Goal: Entertainment & Leisure: Browse casually

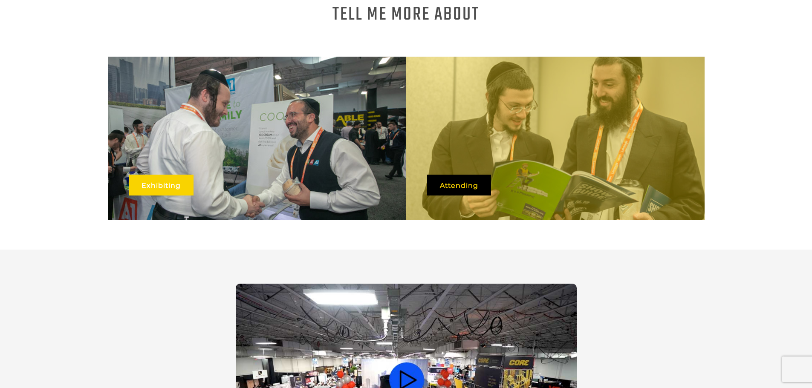
scroll to position [542, 0]
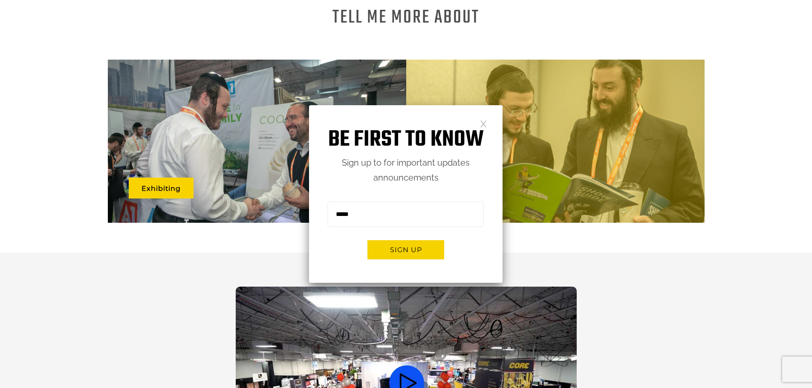
click at [484, 125] on link at bounding box center [483, 123] width 7 height 7
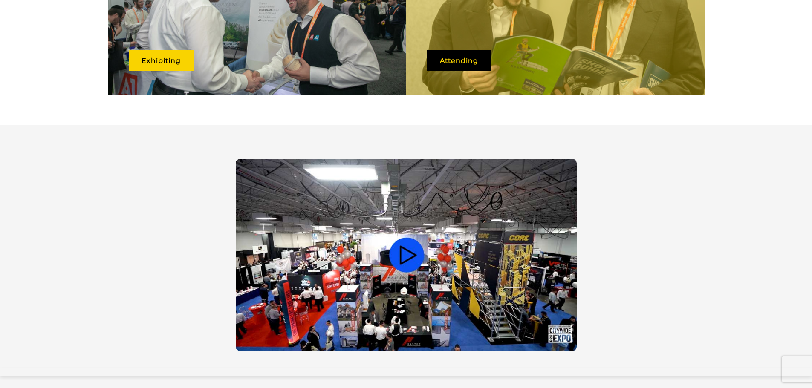
scroll to position [712, 0]
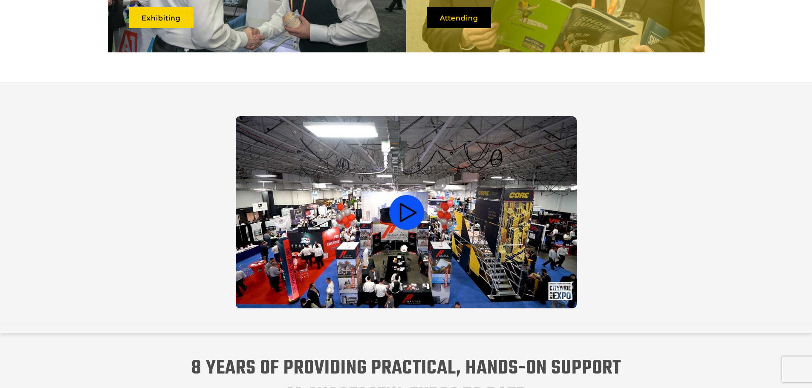
click at [389, 194] on video at bounding box center [406, 212] width 341 height 192
click at [411, 204] on video at bounding box center [406, 212] width 341 height 192
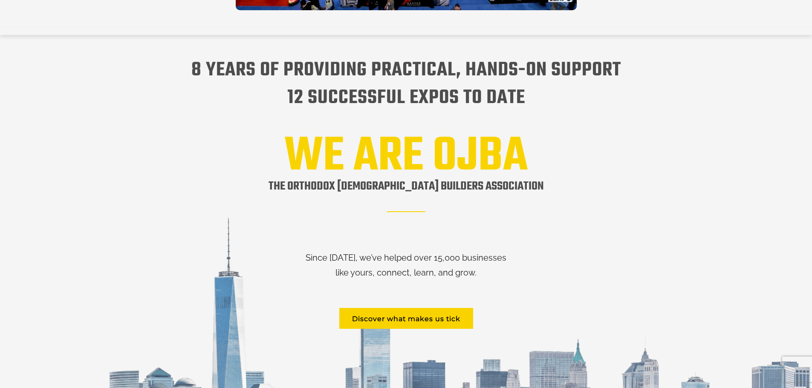
scroll to position [755, 0]
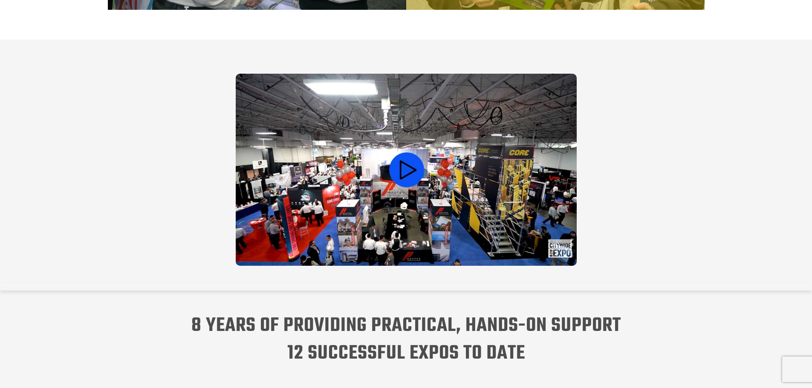
click at [413, 156] on video at bounding box center [406, 170] width 341 height 192
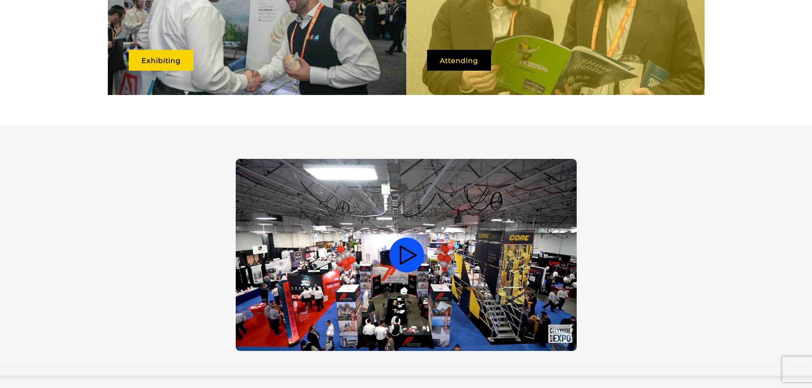
scroll to position [0, 0]
click at [401, 190] on video at bounding box center [406, 255] width 341 height 192
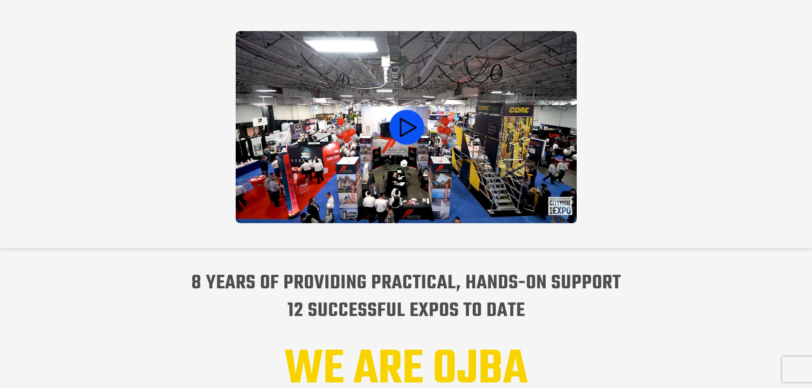
click at [387, 161] on video at bounding box center [406, 127] width 341 height 192
click at [375, 163] on video at bounding box center [406, 127] width 341 height 192
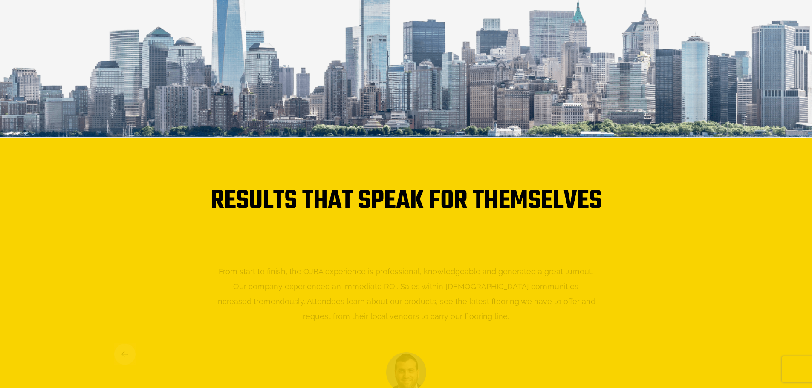
scroll to position [1521, 0]
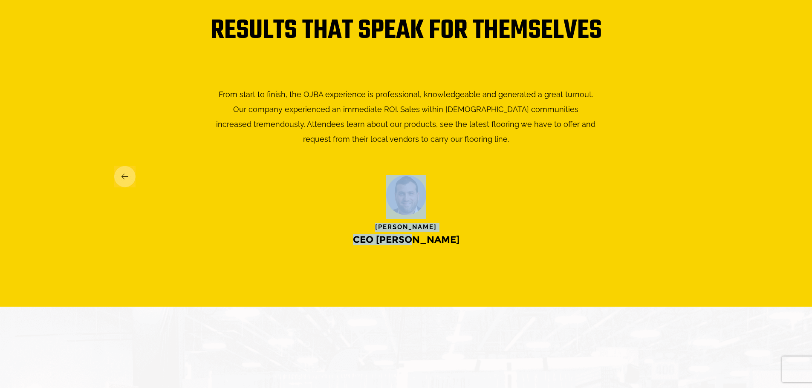
drag, startPoint x: 453, startPoint y: 232, endPoint x: 390, endPoint y: 156, distance: 98.6
click at [380, 156] on li "From start to finish, the OJBA experience is professional, knowledgeable and ge…" at bounding box center [406, 173] width 584 height 173
click at [123, 166] on img at bounding box center [124, 177] width 21 height 22
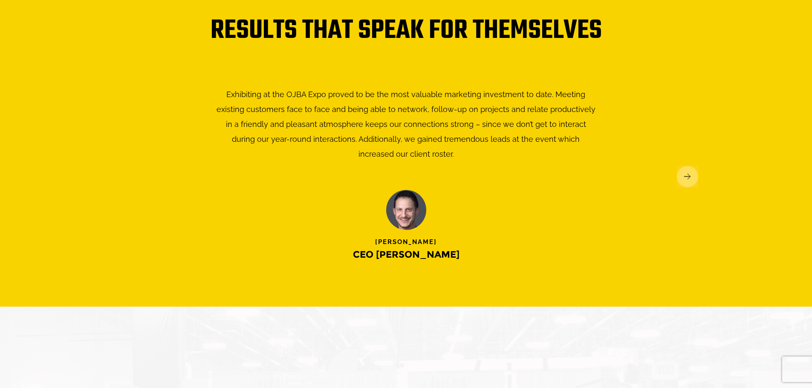
click at [123, 166] on img at bounding box center [124, 177] width 21 height 22
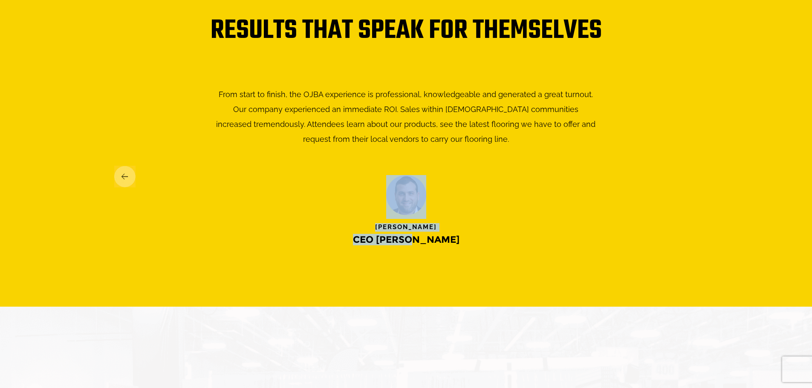
click at [123, 166] on img at bounding box center [124, 177] width 21 height 22
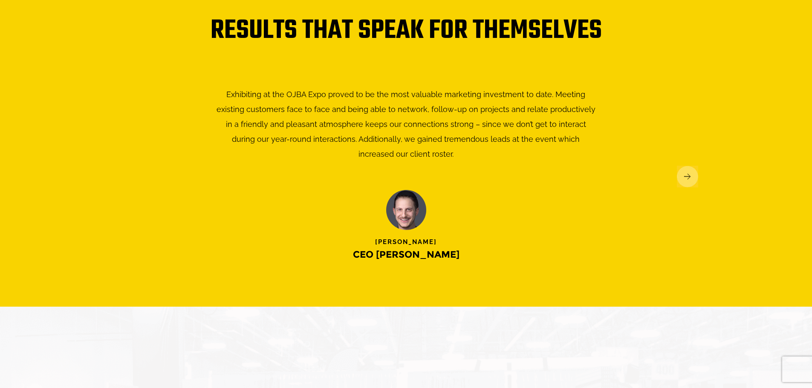
click at [123, 166] on img at bounding box center [124, 177] width 21 height 22
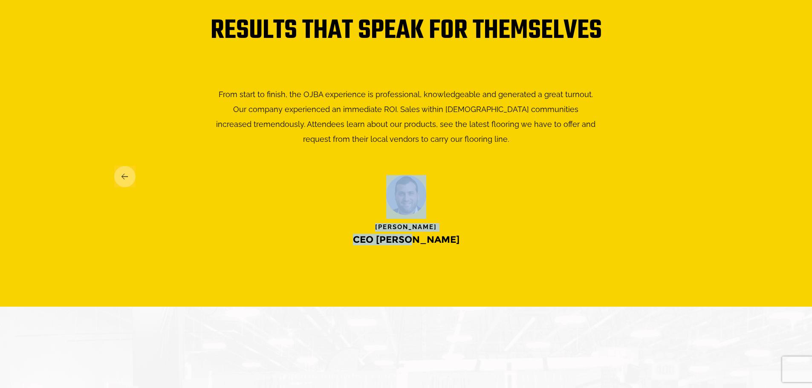
click at [123, 166] on img at bounding box center [124, 177] width 21 height 22
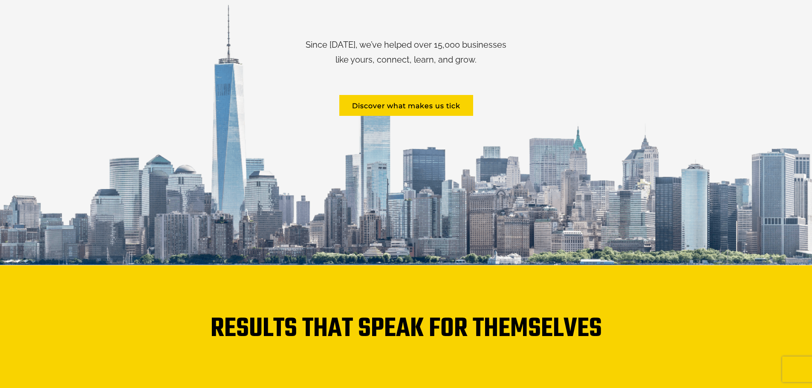
scroll to position [1479, 0]
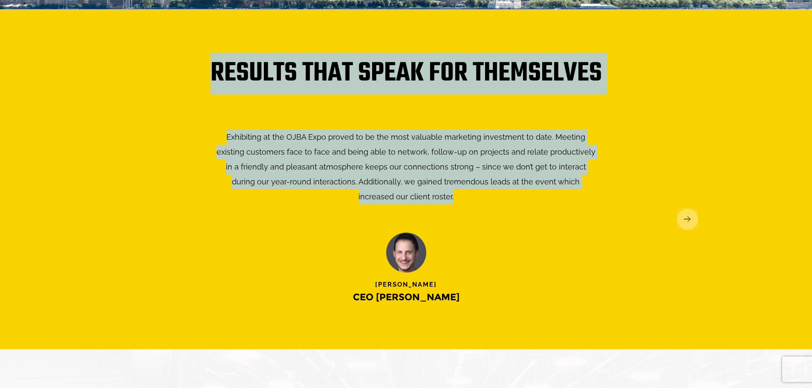
drag, startPoint x: 415, startPoint y: 188, endPoint x: 216, endPoint y: 47, distance: 244.0
click at [216, 66] on div "Results that speak for themselves Exhibiting at the OJBA Expo proved to be the …" at bounding box center [406, 191] width 596 height 251
click at [216, 66] on h1 "Results that speak for themselves" at bounding box center [406, 73] width 584 height 14
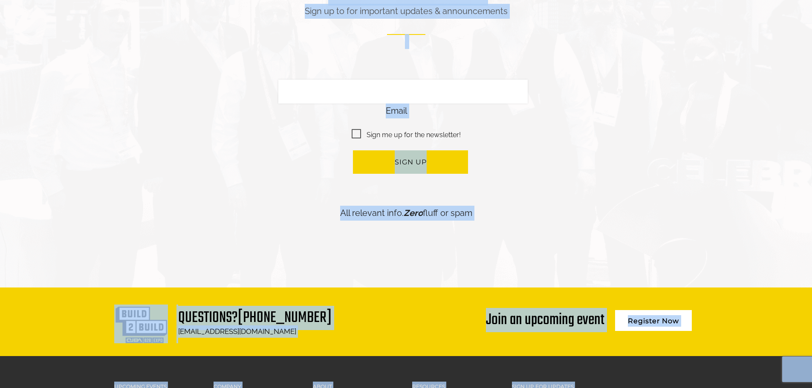
scroll to position [2075, 0]
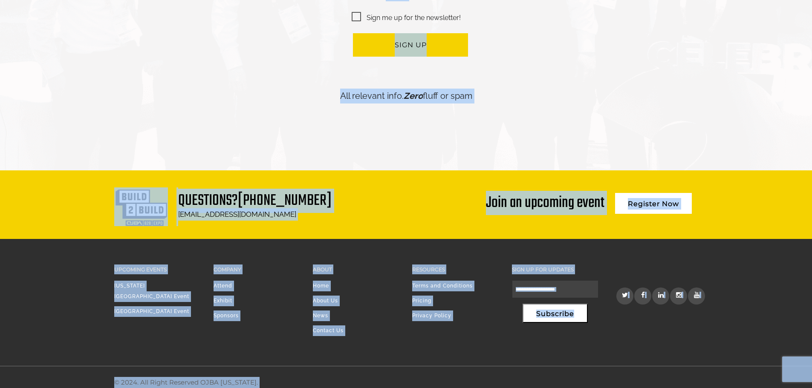
drag, startPoint x: 212, startPoint y: 53, endPoint x: 501, endPoint y: 363, distance: 424.1
click at [501, 366] on div "© 2024. All Right Reserved OJBA [US_STATE]." at bounding box center [406, 382] width 596 height 32
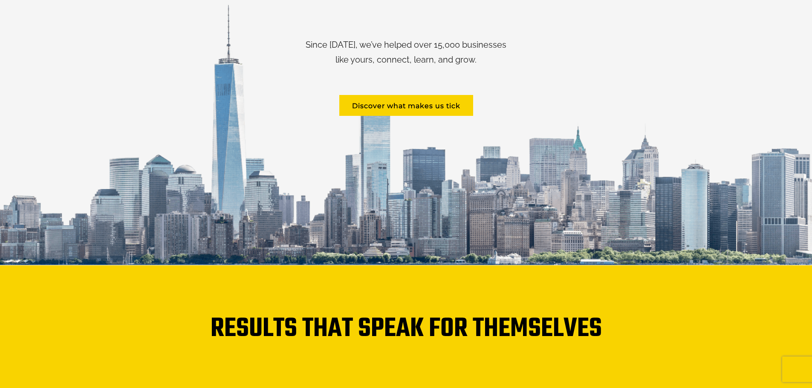
scroll to position [1436, 0]
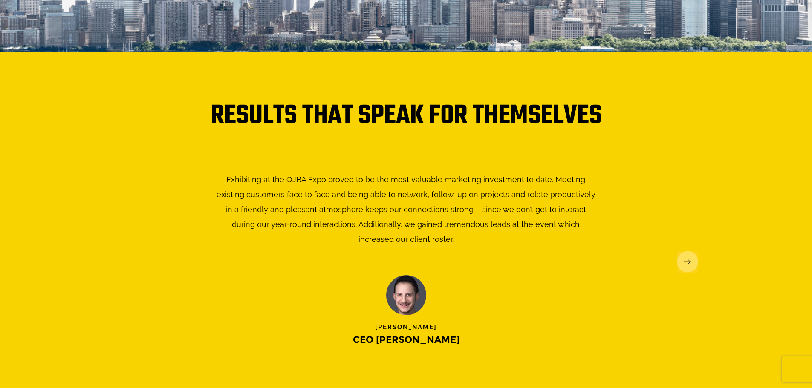
click at [688, 252] on img at bounding box center [687, 262] width 21 height 22
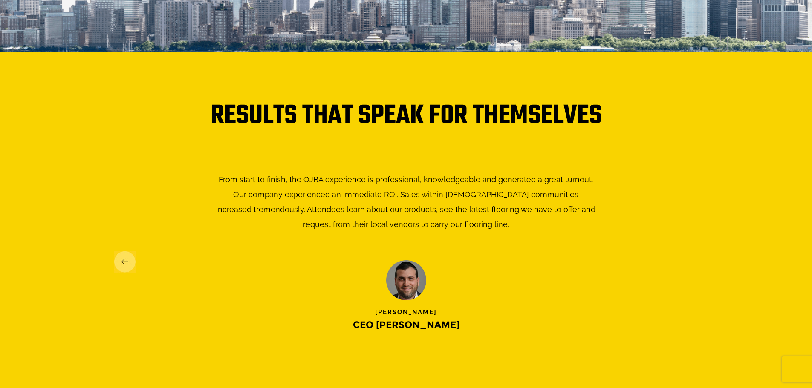
click at [687, 251] on img at bounding box center [687, 262] width 21 height 22
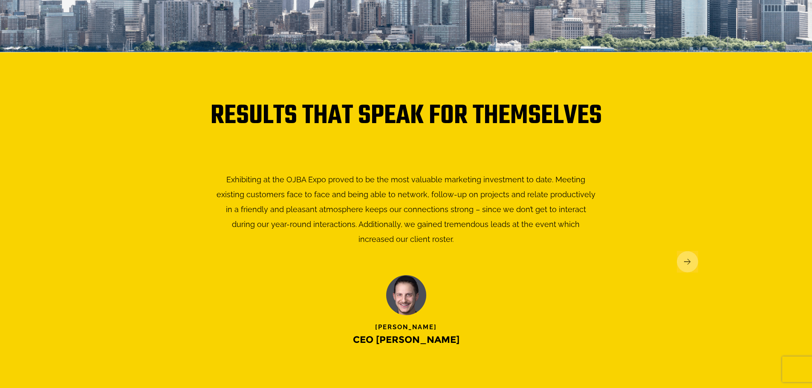
click at [696, 232] on div "Exhibiting at the OJBA Expo proved to be the most valuable marketing investment…" at bounding box center [406, 245] width 584 height 147
drag, startPoint x: 692, startPoint y: 248, endPoint x: 686, endPoint y: 245, distance: 7.1
click at [692, 251] on img at bounding box center [687, 262] width 21 height 22
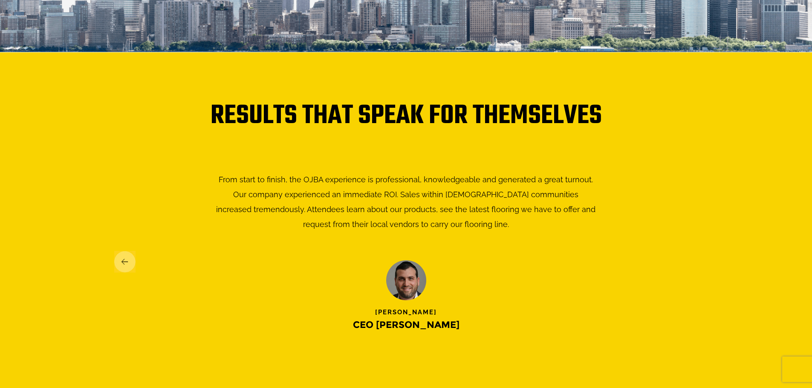
click at [685, 251] on img at bounding box center [687, 262] width 21 height 22
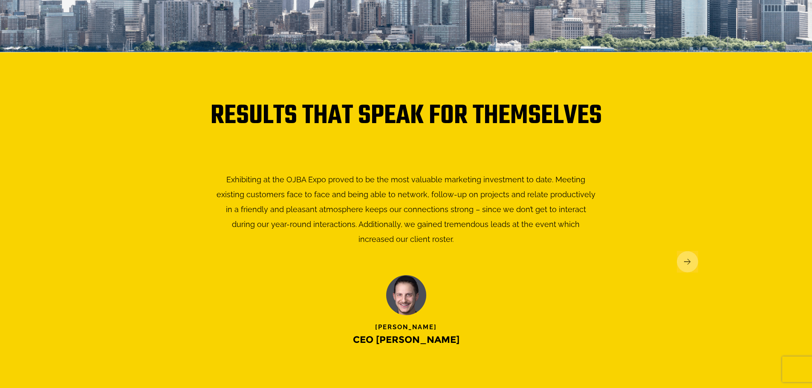
click at [685, 251] on img at bounding box center [687, 262] width 21 height 22
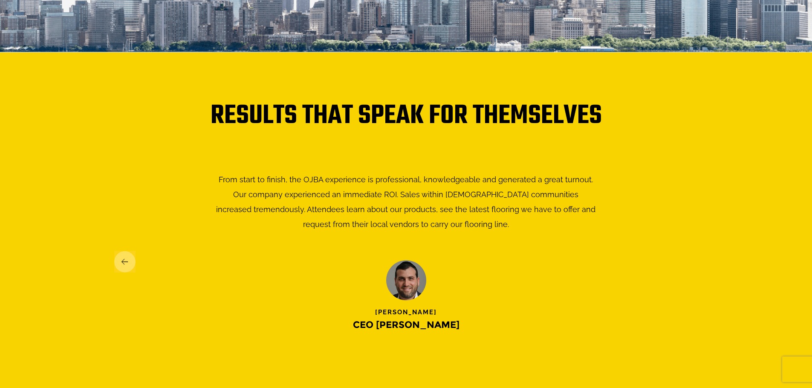
click at [122, 251] on img at bounding box center [124, 262] width 21 height 22
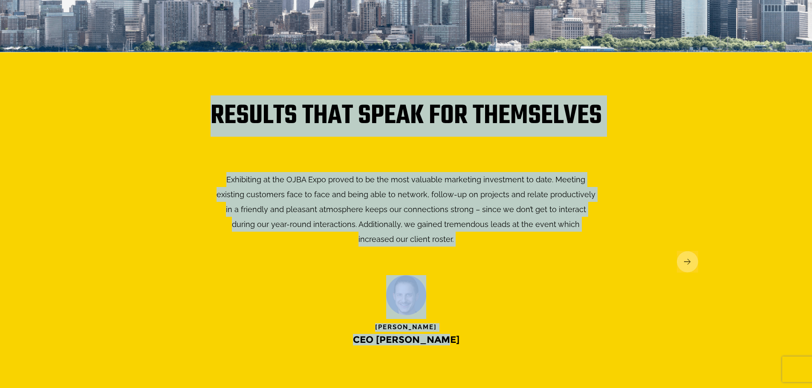
drag, startPoint x: 444, startPoint y: 325, endPoint x: 168, endPoint y: 84, distance: 366.2
click at [168, 84] on div "Results that speak for themselves Exhibiting at the OJBA Expo proved to be the …" at bounding box center [406, 222] width 812 height 340
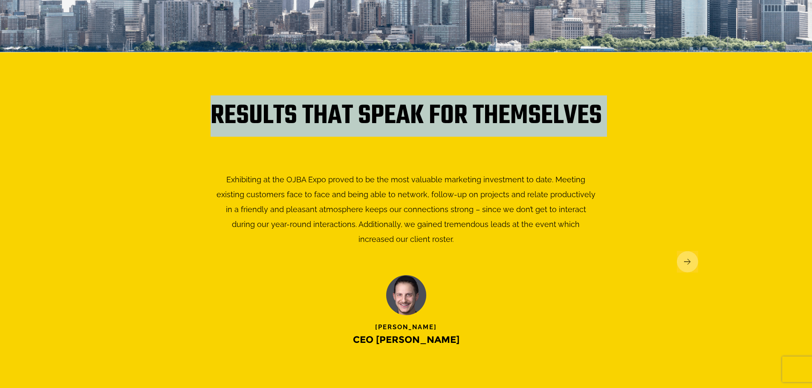
drag, startPoint x: 186, startPoint y: 96, endPoint x: 500, endPoint y: 353, distance: 406.0
click at [500, 353] on div "Results that speak for themselves Exhibiting at the OJBA Expo proved to be the …" at bounding box center [406, 222] width 812 height 340
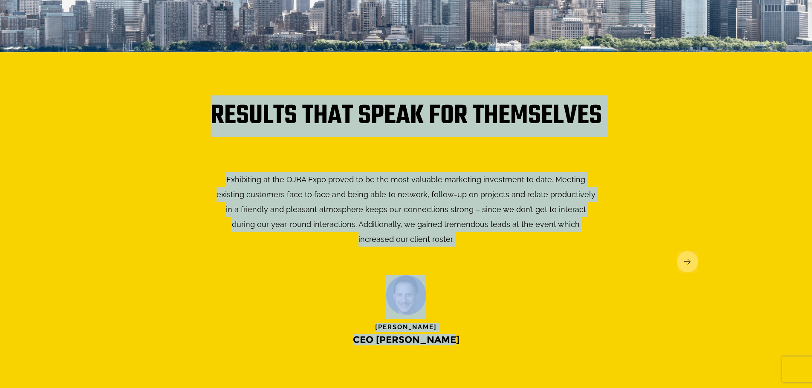
drag, startPoint x: 440, startPoint y: 336, endPoint x: 183, endPoint y: 100, distance: 348.6
click at [183, 109] on div "Results that speak for themselves Exhibiting at the OJBA Expo proved to be the …" at bounding box center [406, 234] width 596 height 251
click at [183, 109] on h1 "Results that speak for themselves" at bounding box center [406, 116] width 584 height 14
